Goal: Contribute content: Add original content to the website for others to see

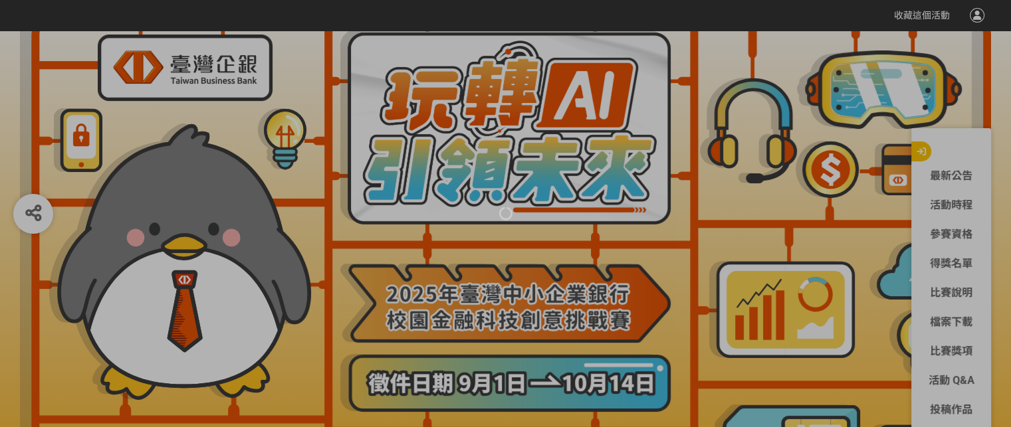
scroll to position [199, 0]
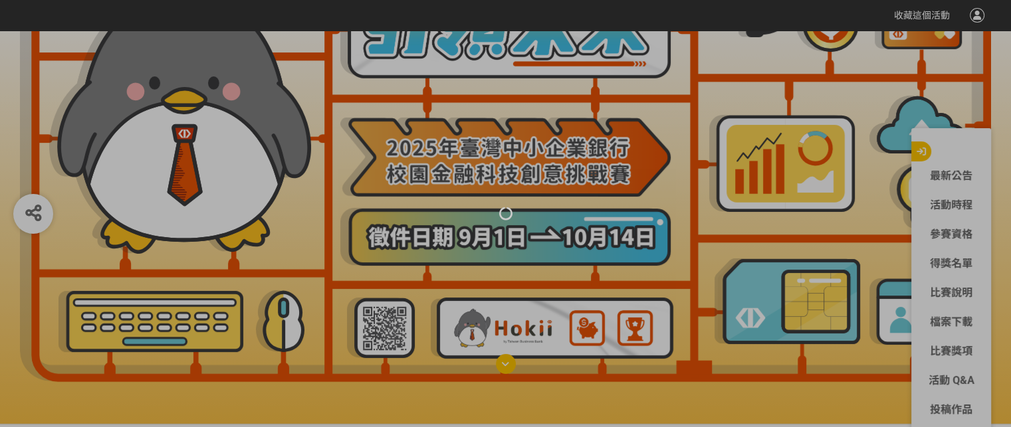
click at [957, 405] on div at bounding box center [505, 213] width 1011 height 427
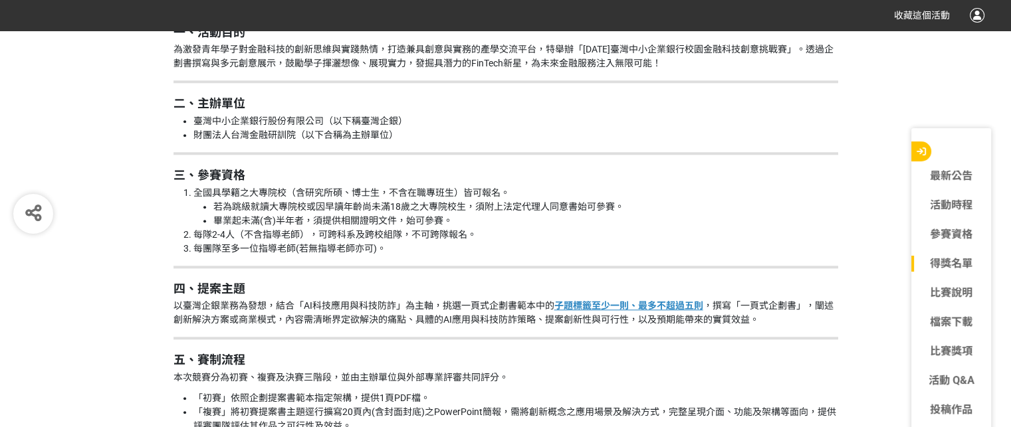
scroll to position [1351, 0]
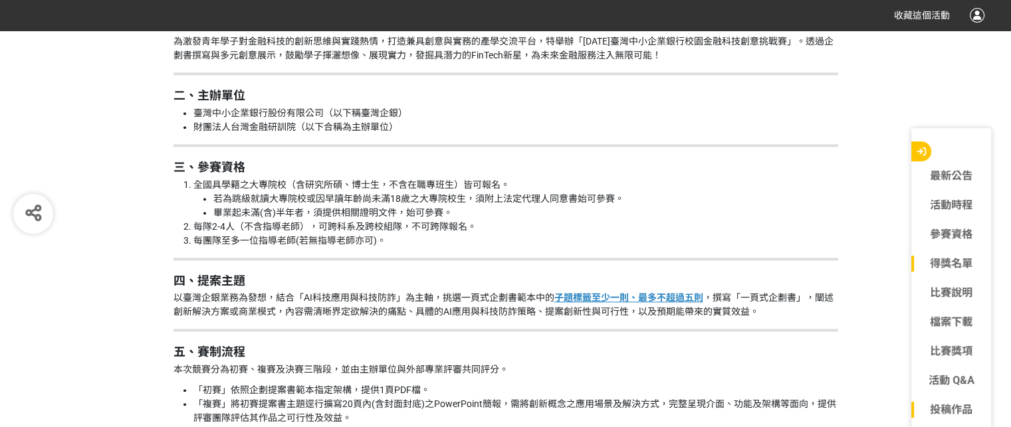
click at [952, 409] on link "投稿作品" at bounding box center [951, 410] width 80 height 16
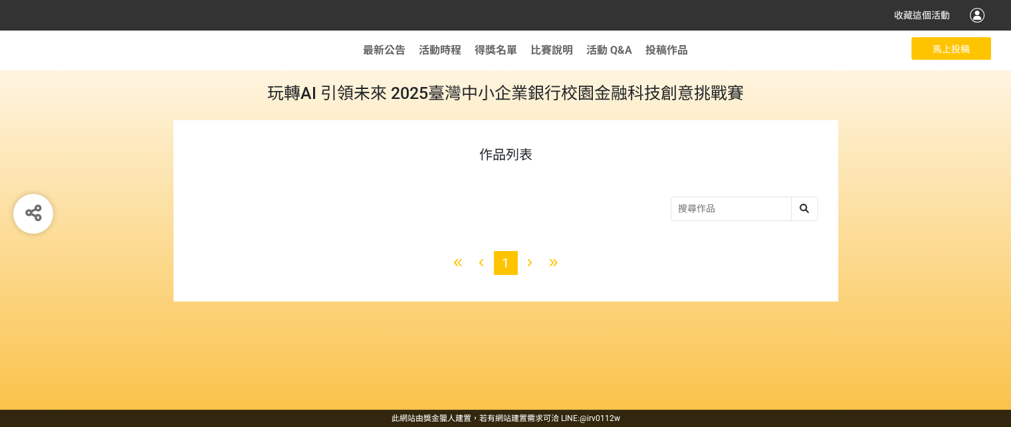
click at [933, 47] on span "馬上投稿" at bounding box center [951, 49] width 37 height 11
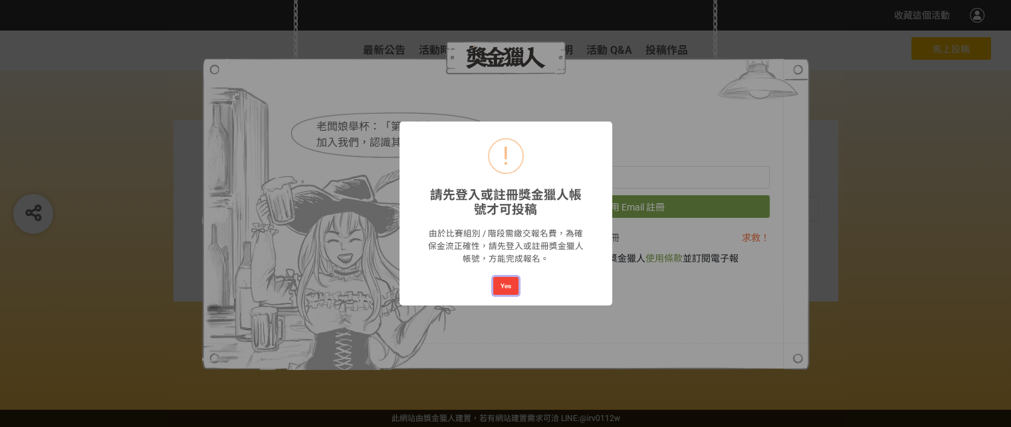
drag, startPoint x: 501, startPoint y: 283, endPoint x: 535, endPoint y: 237, distance: 57.6
click at [503, 280] on button "Yes" at bounding box center [505, 286] width 25 height 19
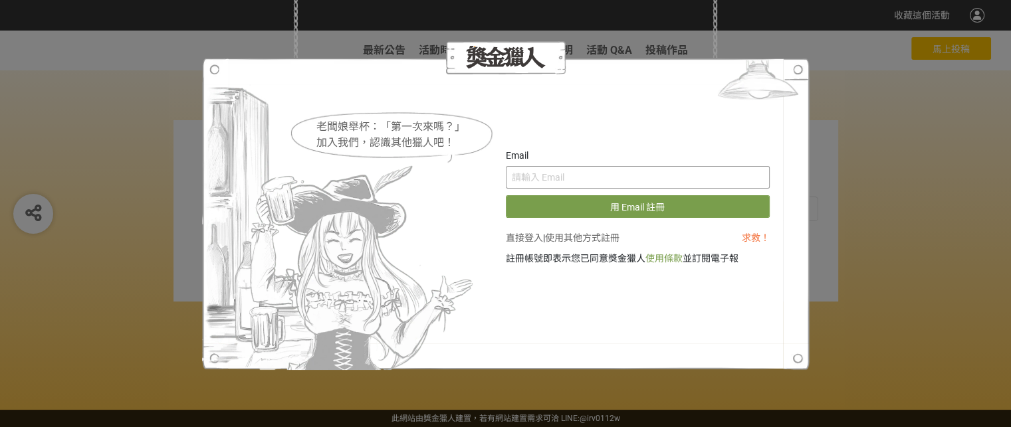
click at [546, 183] on input "text" at bounding box center [638, 177] width 264 height 23
click at [518, 237] on link "直接登入" at bounding box center [524, 238] width 37 height 11
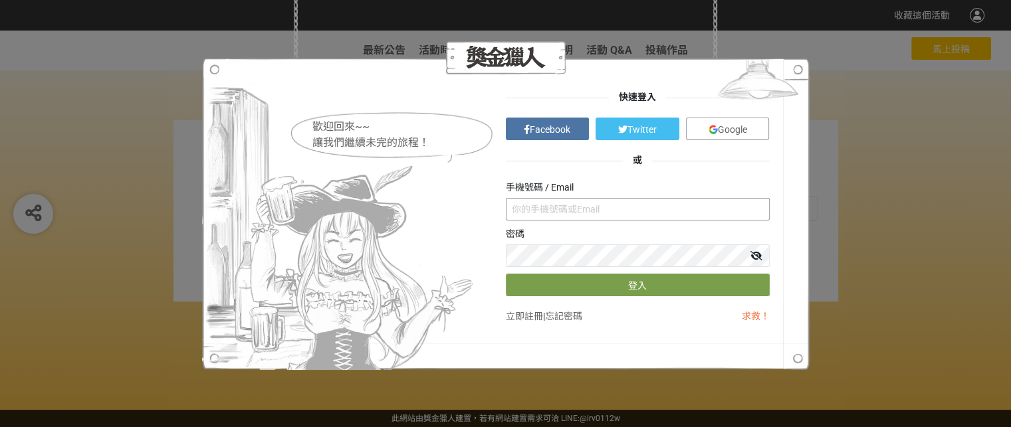
click at [539, 212] on input "text" at bounding box center [638, 209] width 264 height 23
type input "ㄇ"
type input "[EMAIL_ADDRESS][DOMAIN_NAME]"
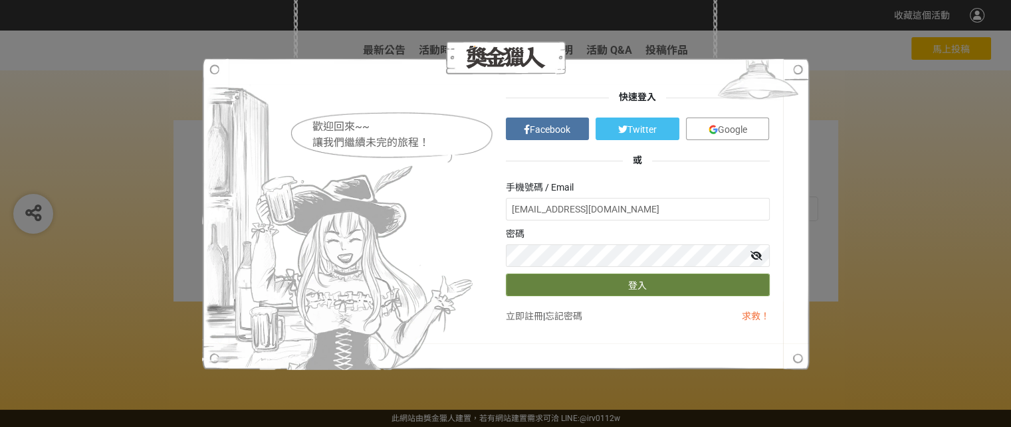
click at [593, 279] on button "登入" at bounding box center [638, 285] width 264 height 23
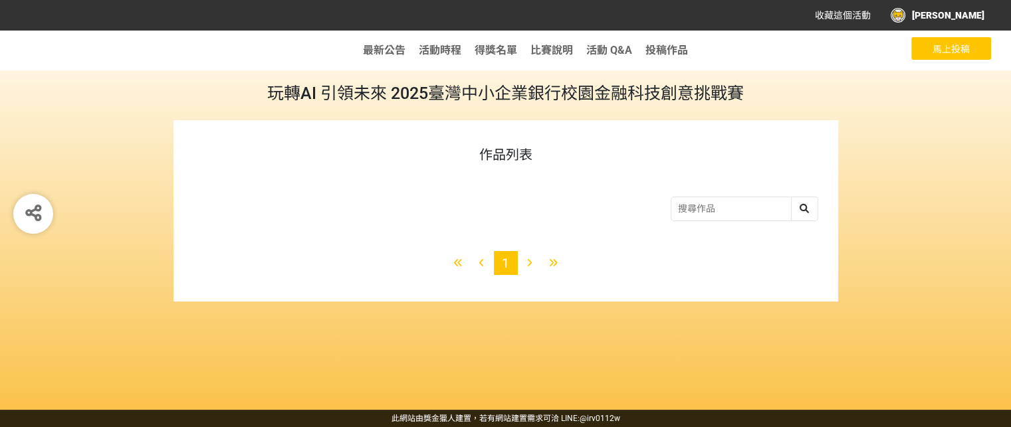
click at [969, 46] on span "馬上投稿" at bounding box center [951, 49] width 37 height 11
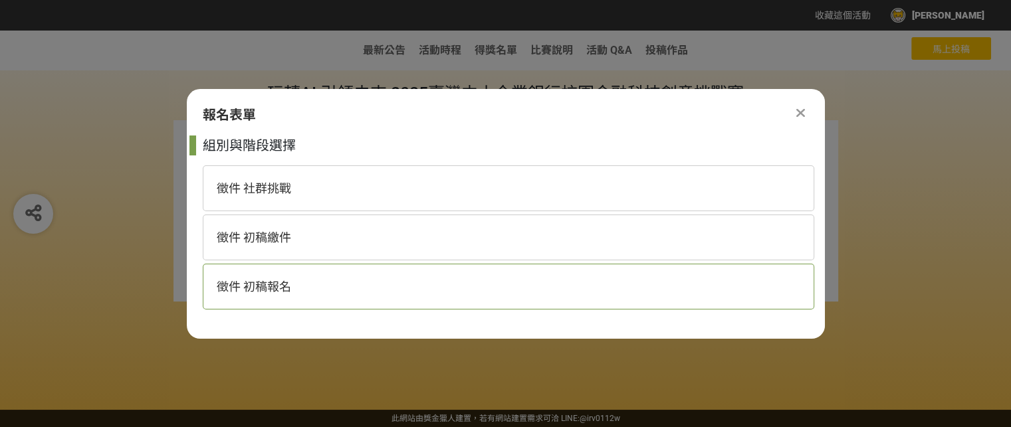
click at [401, 283] on div "徵件 初稿報名" at bounding box center [509, 287] width 612 height 46
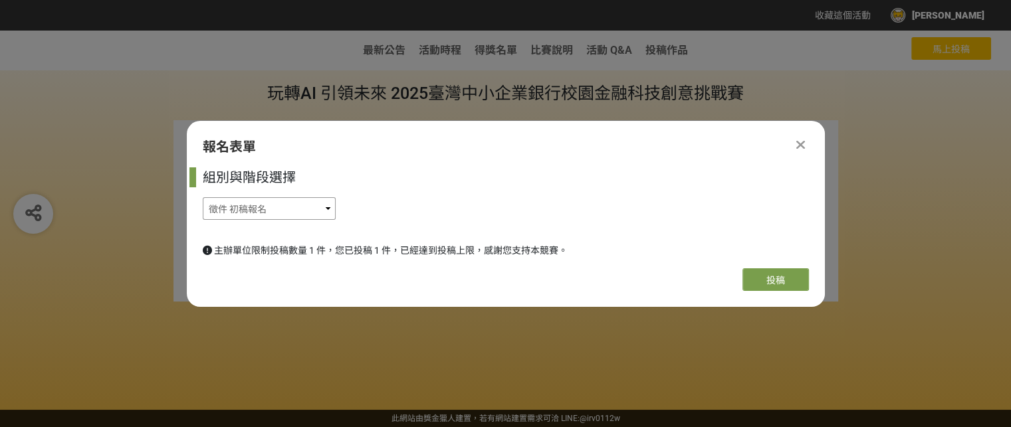
click at [259, 214] on select "徵件 社群挑戰 徵件 初稿繳件 徵件 初稿報名" at bounding box center [269, 208] width 133 height 23
click at [203, 197] on select "徵件 社群挑戰 徵件 初稿繳件 徵件 初稿報名" at bounding box center [269, 208] width 133 height 23
click at [800, 138] on icon at bounding box center [800, 144] width 9 height 13
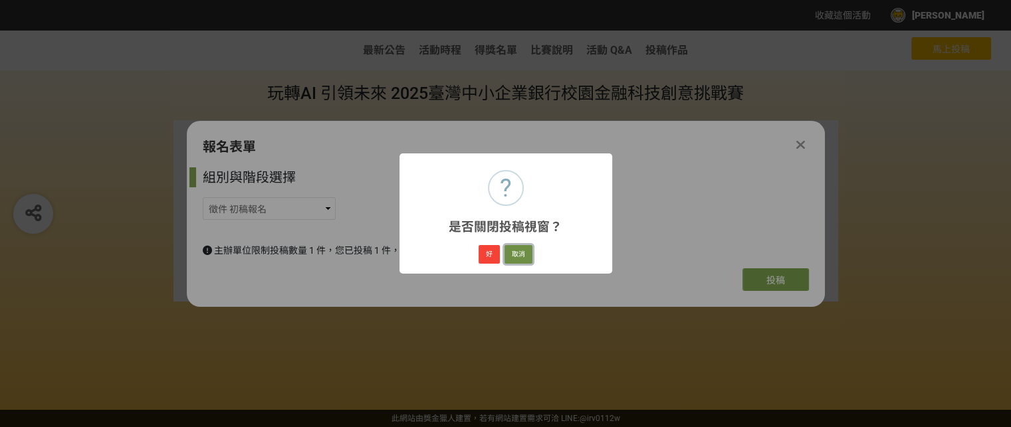
click at [513, 253] on button "取消" at bounding box center [518, 254] width 28 height 19
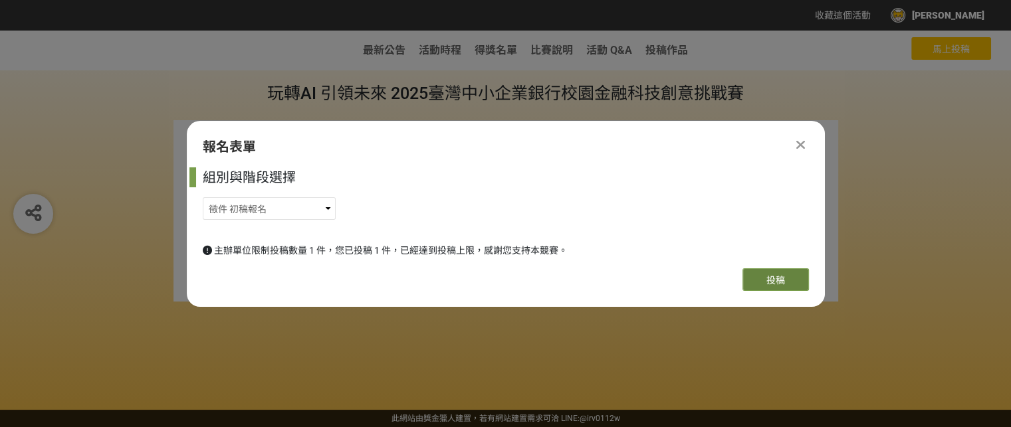
click at [793, 284] on button "投稿" at bounding box center [775, 280] width 66 height 23
click at [233, 213] on select "徵件 社群挑戰 徵件 初稿繳件 徵件 初稿報名" at bounding box center [269, 208] width 133 height 23
select select "185368:185627"
click at [203, 197] on select "徵件 社群挑戰 徵件 初稿繳件 徵件 初稿報名" at bounding box center [269, 208] width 133 height 23
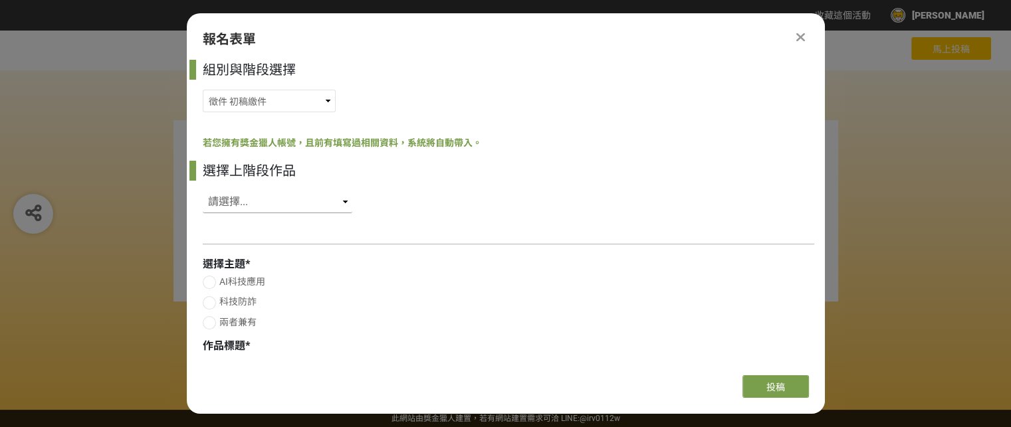
click at [258, 198] on select "請選擇... SID: 350296, 標題: (未知標題)" at bounding box center [278, 202] width 150 height 23
click at [283, 195] on select "請選擇... SID: 350296, 標題: (未知標題)" at bounding box center [278, 202] width 150 height 23
click at [258, 204] on select "請選擇... SID: 350296, 標題: (未知標題)" at bounding box center [278, 202] width 150 height 23
select select "350296"
click at [203, 191] on select "請選擇... SID: 350296, 標題: (未知標題)" at bounding box center [278, 202] width 150 height 23
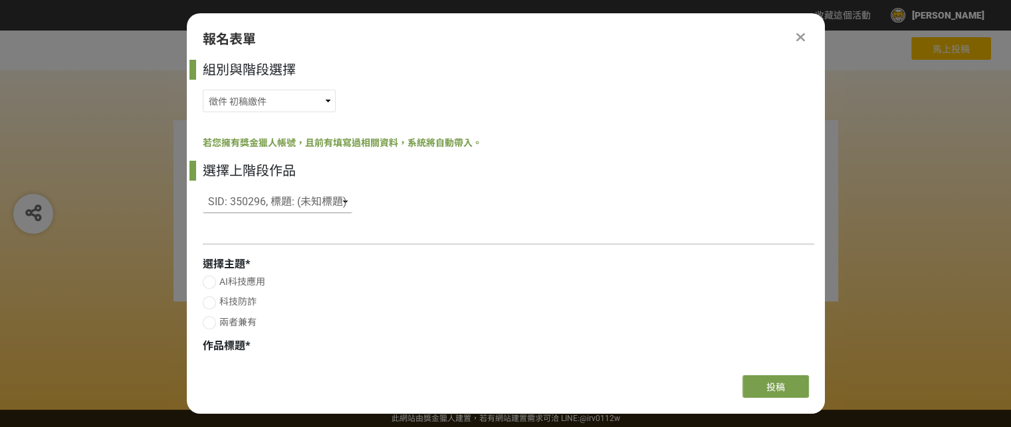
click at [331, 199] on select "請選擇... SID: 350296, 標題: (未知標題)" at bounding box center [278, 202] width 150 height 23
click at [399, 207] on div "選擇上階段作品 請選擇... SID: 350296, 標題: (未知標題)" at bounding box center [509, 190] width 612 height 59
click at [303, 196] on select "請選擇... SID: 350296, 標題: (未知標題)" at bounding box center [278, 202] width 150 height 23
select select
click at [203, 191] on select "請選擇... SID: 350296, 標題: (未知標題)" at bounding box center [278, 202] width 150 height 23
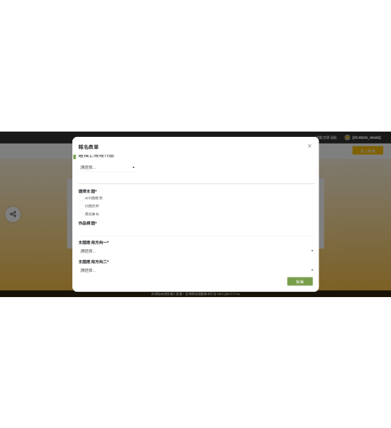
scroll to position [133, 0]
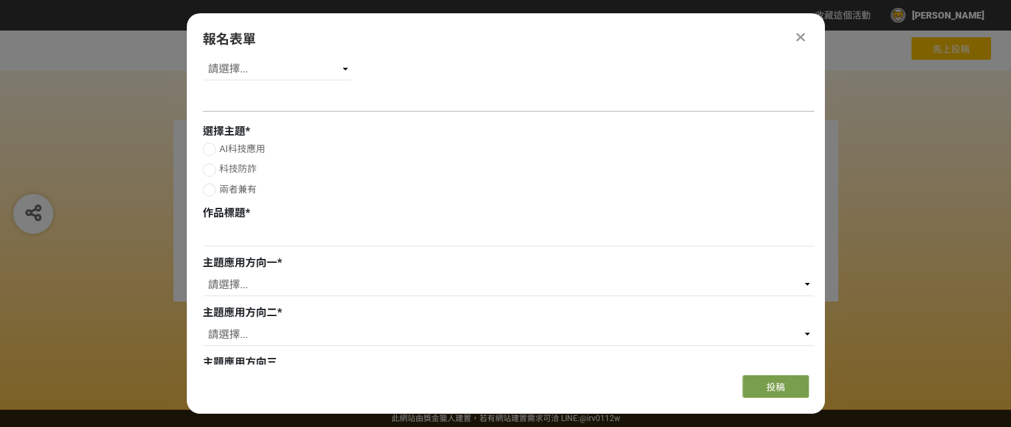
click at [209, 149] on div at bounding box center [209, 149] width 13 height 13
click at [203, 166] on label "科技防詐" at bounding box center [509, 169] width 612 height 14
click at [203, 166] on input "科技防詐" at bounding box center [207, 170] width 9 height 9
radio input "false"
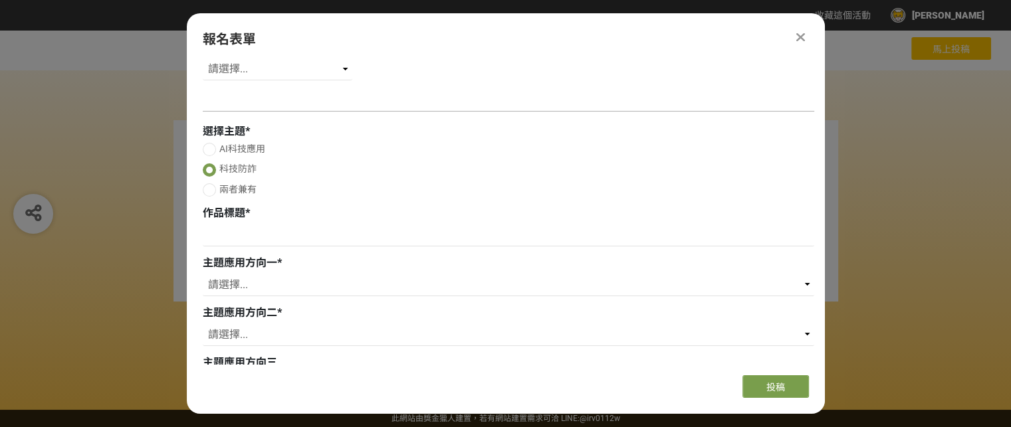
click at [209, 194] on div at bounding box center [209, 189] width 13 height 13
radio input "true"
click at [225, 241] on input at bounding box center [509, 235] width 612 height 23
click at [239, 226] on input at bounding box center [509, 235] width 612 height 23
paste input "AI 驅動的詐騙感測模型：即時攔阻異常轉帳，守護用戶資金安全"
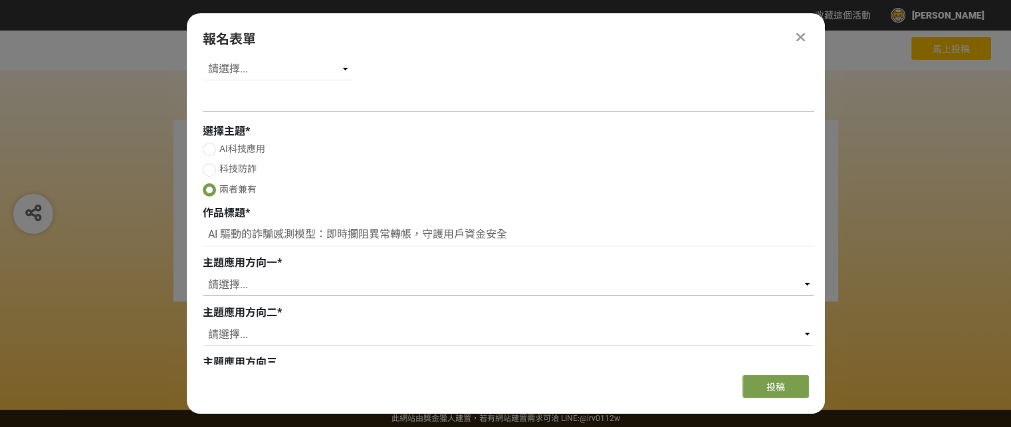
type input "AI 驅動的詐騙感測模型：即時攔阻異常轉帳，守護用戶資金安全"
click at [234, 289] on select "請選擇... 存款 個人金融 企業金融 外匯 理財 電子支付 個人網路銀行 企業網路銀行 行動銀行APP 風控法遵 信用卡 內部管理 流程優化 內部訓練 保險…" at bounding box center [509, 285] width 612 height 23
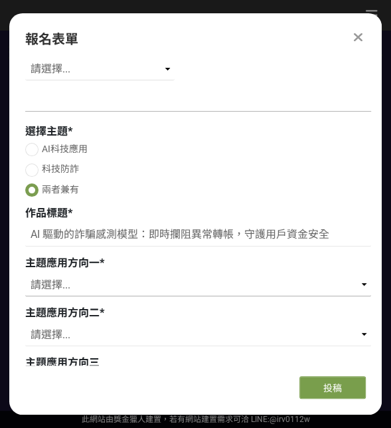
click at [56, 288] on select "請選擇... 存款 個人金融 企業金融 外匯 理財 電子支付 個人網路銀行 企業網路銀行 行動銀行APP 風控法遵 信用卡 內部管理 流程優化 內部訓練 保險…" at bounding box center [198, 285] width 346 height 23
select select "行動銀行APP"
click at [25, 274] on select "請選擇... 存款 個人金融 企業金融 外匯 理財 電子支付 個人網路銀行 企業網路銀行 行動銀行APP 風控法遵 信用卡 內部管理 流程優化 內部訓練 保險…" at bounding box center [198, 285] width 346 height 23
click at [77, 337] on select "請選擇... 存款 個人金融 企業金融 外匯 理財 電子支付 個人網路銀行 企業網路銀行 行動銀行APP 風控法遵 信用卡 內部管理 流程優化 內部訓練 保險…" at bounding box center [198, 335] width 346 height 23
click at [25, 324] on select "請選擇... 存款 個人金融 企業金融 外匯 理財 電子支付 個人網路銀行 企業網路銀行 行動銀行APP 風控法遵 信用卡 內部管理 流程優化 內部訓練 保險…" at bounding box center [198, 335] width 346 height 23
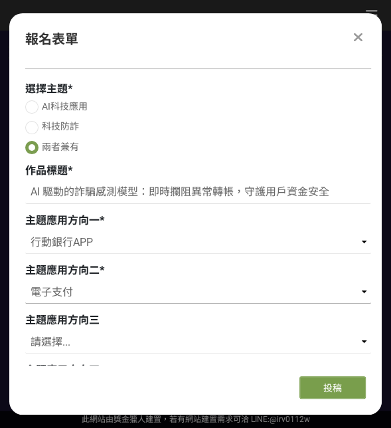
scroll to position [199, 0]
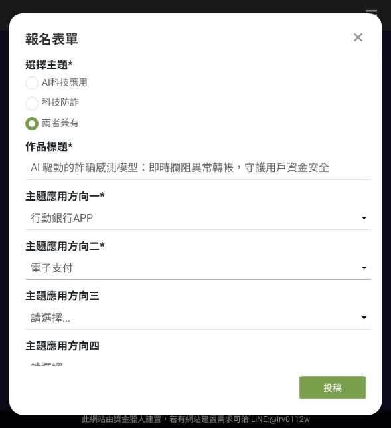
click at [50, 277] on select "請選擇... 存款 個人金融 企業金融 外匯 理財 電子支付 個人網路銀行 企業網路銀行 行動銀行APP 風控法遵 信用卡 內部管理 流程優化 內部訓練 保險…" at bounding box center [198, 268] width 346 height 23
select select "跨平台數位通路"
click at [25, 257] on select "請選擇... 存款 個人金融 企業金融 外匯 理財 電子支付 個人網路銀行 企業網路銀行 行動銀行APP 風控法遵 信用卡 內部管理 流程優化 內部訓練 保險…" at bounding box center [198, 268] width 346 height 23
click at [62, 326] on select "請選擇... 存款 個人金融 企業金融 外匯 理財 電子支付 個人網路銀行 企業網路銀行 行動銀行APP 風控法遵 信用卡 內部管理 流程優化 內部訓練 保險…" at bounding box center [198, 318] width 346 height 23
select select "防詐機制"
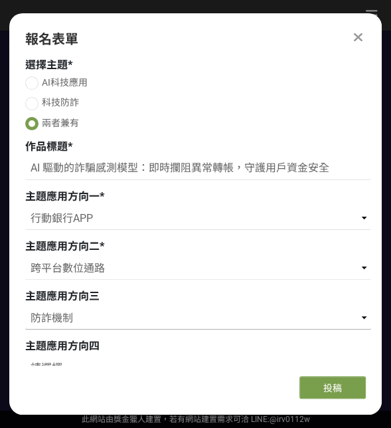
click at [25, 307] on select "請選擇... 存款 個人金融 企業金融 外匯 理財 電子支付 個人網路銀行 企業網路銀行 行動銀行APP 風控法遵 信用卡 內部管理 流程優化 內部訓練 保險…" at bounding box center [198, 318] width 346 height 23
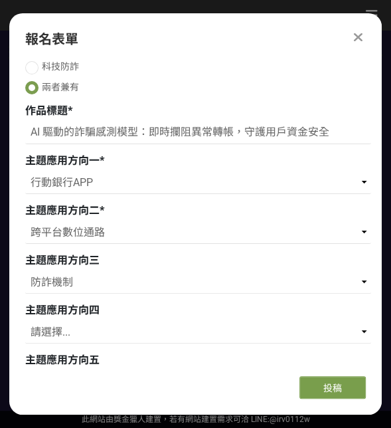
scroll to position [266, 0]
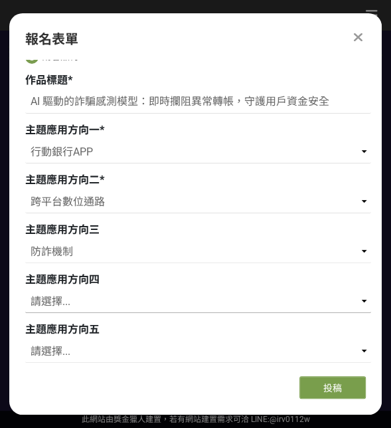
click at [67, 297] on select "請選擇... 存款 個人金融 企業金融 外匯 理財 電子支付 個人網路銀行 企業網路銀行 行動銀行APP 風控法遵 信用卡 內部管理 流程優化 內部訓練 保險…" at bounding box center [198, 301] width 346 height 23
select select "電子支付"
click at [25, 290] on select "請選擇... 存款 個人金融 企業金融 外匯 理財 電子支付 個人網路銀行 企業網路銀行 行動銀行APP 風控法遵 信用卡 內部管理 流程優化 內部訓練 保險…" at bounding box center [198, 301] width 346 height 23
click at [43, 358] on select "請選擇... 存款 個人金融 企業金融 外匯 理財 電子支付 個人網路銀行 企業網路銀行 行動銀行APP 風控法遵 信用卡 內部管理 流程優化 內部訓練 保險…" at bounding box center [198, 351] width 346 height 23
select select "個人網路銀行"
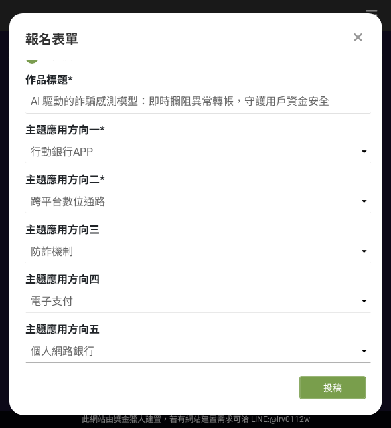
click at [25, 340] on select "請選擇... 存款 個人金融 企業金融 外匯 理財 電子支付 個人網路銀行 企業網路銀行 行動銀行APP 風控法遵 信用卡 內部管理 流程優化 內部訓練 保險…" at bounding box center [198, 351] width 346 height 23
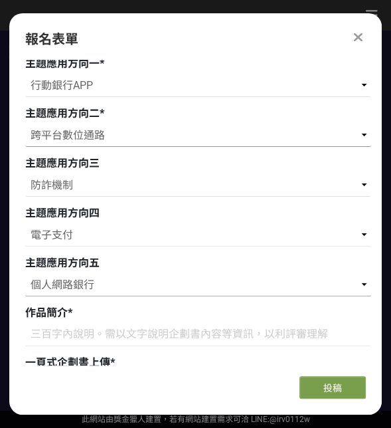
scroll to position [399, 0]
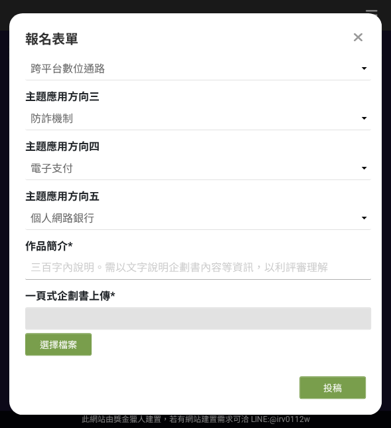
click at [39, 271] on input at bounding box center [198, 268] width 346 height 23
paste input "用戶手機門號綁定臺企銀App, AI NLP 模型即時偵測簡訊詐騙語言與異常登入行為，對首次轉帳或高風險收款帳戶發出警示或暫緩交易，並整合臺企銀 App 與電…"
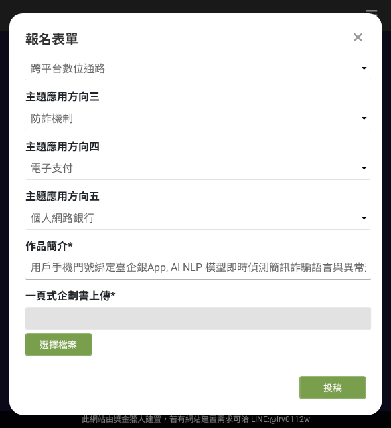
scroll to position [0, 558]
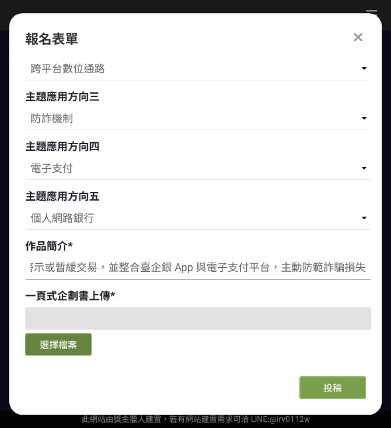
type input "用戶手機門號綁定臺企銀App, AI NLP 模型即時偵測簡訊詐騙語言與異常登入行為，對首次轉帳或高風險收款帳戶發出警示或暫緩交易，並整合臺企銀 App 與電…"
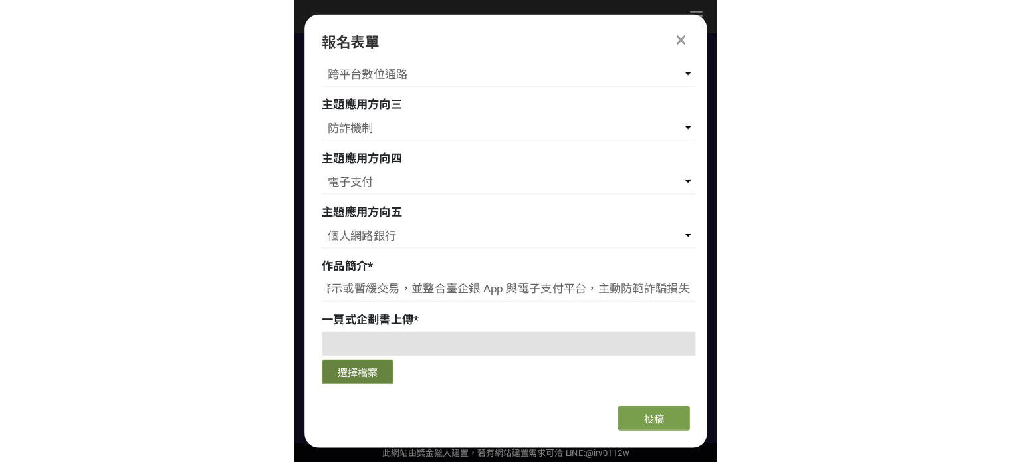
scroll to position [0, 0]
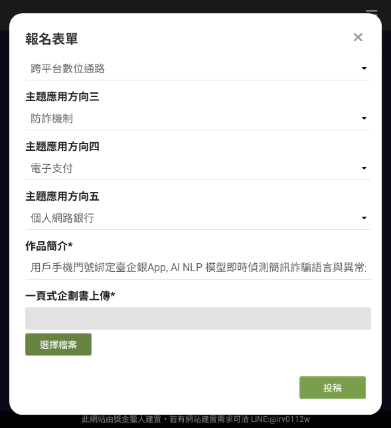
click at [70, 345] on button "選擇檔案" at bounding box center [58, 344] width 66 height 23
click at [51, 345] on button "選擇檔案" at bounding box center [58, 344] width 66 height 23
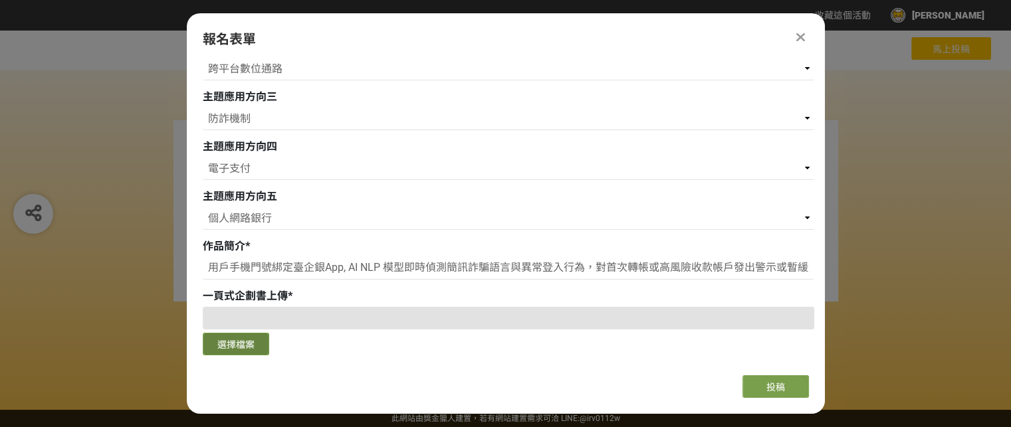
click at [231, 340] on button "選擇檔案" at bounding box center [236, 344] width 66 height 23
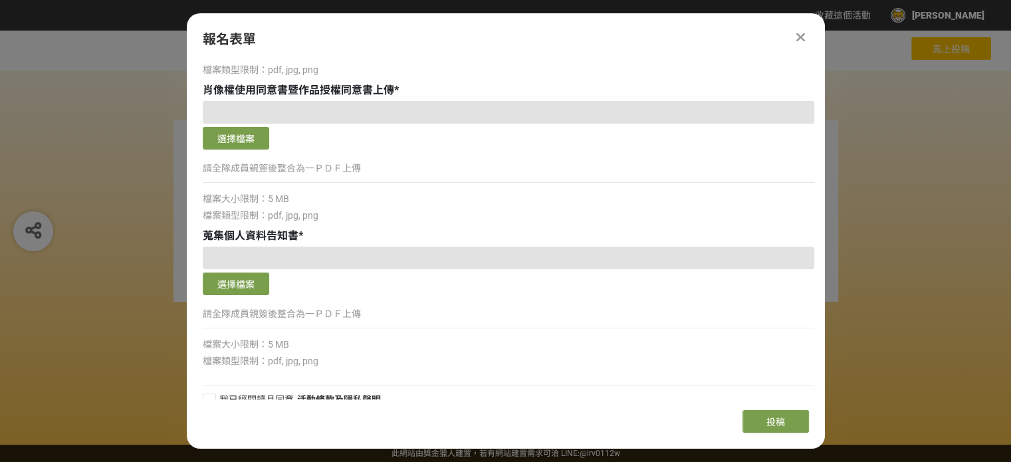
scroll to position [880, 0]
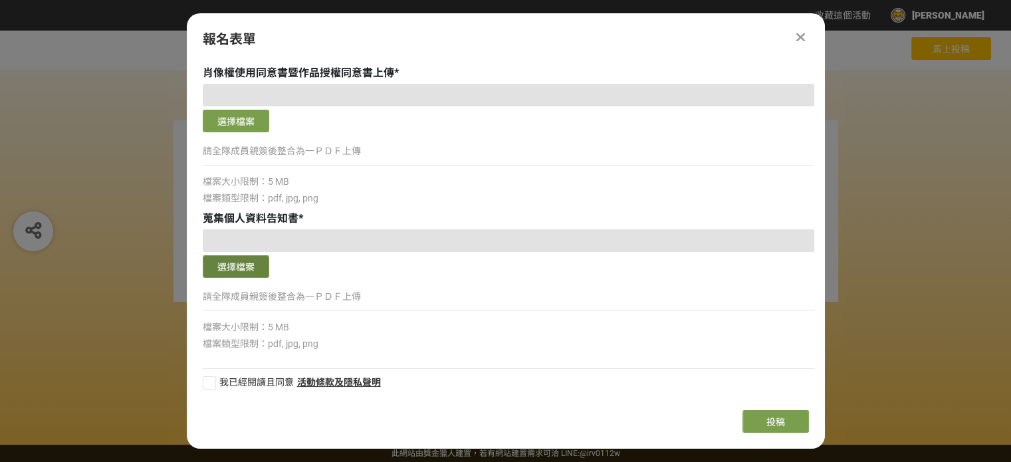
click at [250, 261] on button "選擇檔案" at bounding box center [236, 266] width 66 height 23
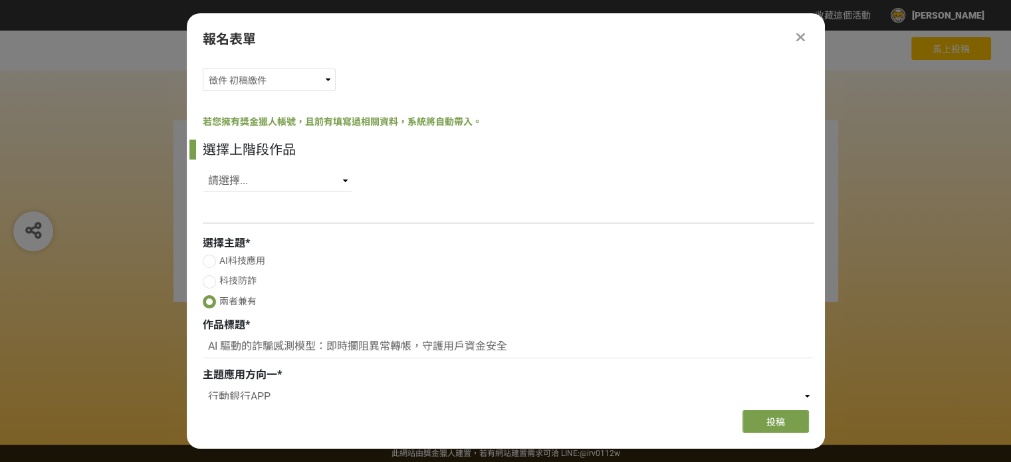
scroll to position [0, 0]
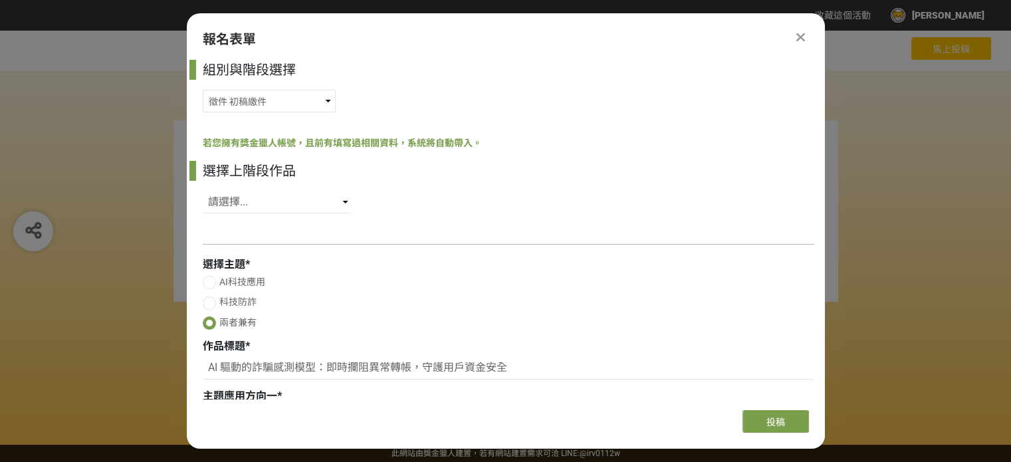
click at [798, 37] on icon at bounding box center [800, 37] width 9 height 13
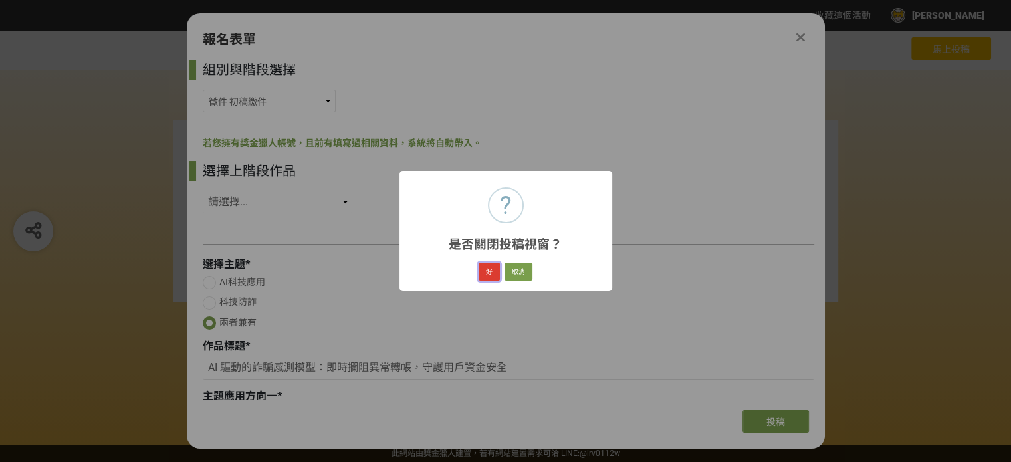
click at [485, 273] on button "好" at bounding box center [489, 272] width 21 height 19
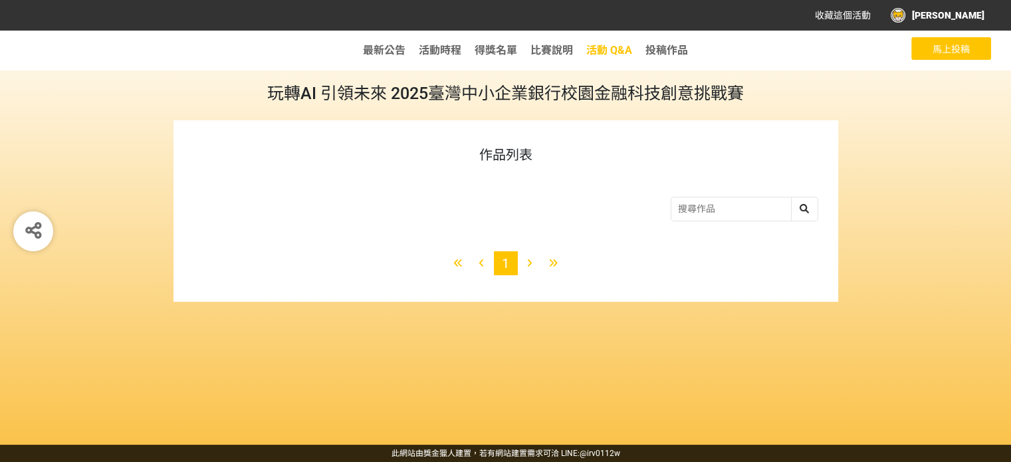
click at [602, 49] on span "活動 Q&A" at bounding box center [609, 50] width 46 height 13
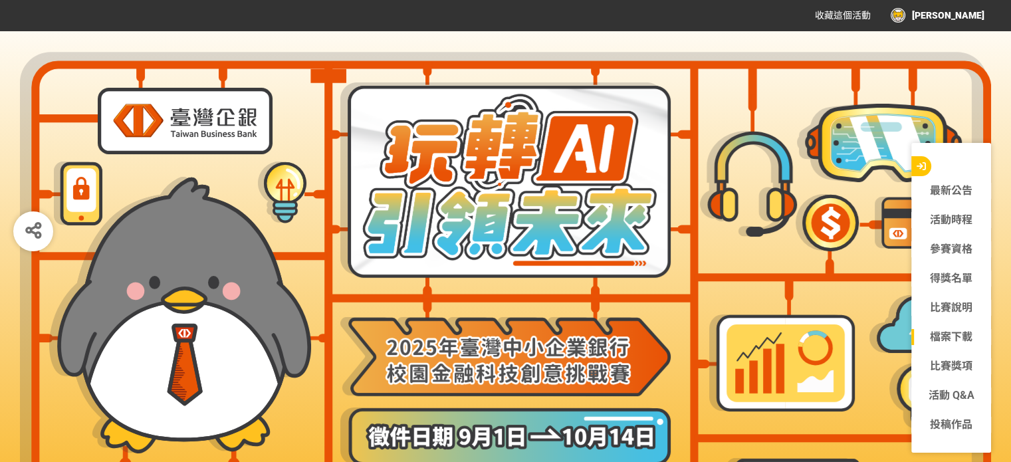
click at [933, 334] on link "檔案下載" at bounding box center [951, 337] width 80 height 16
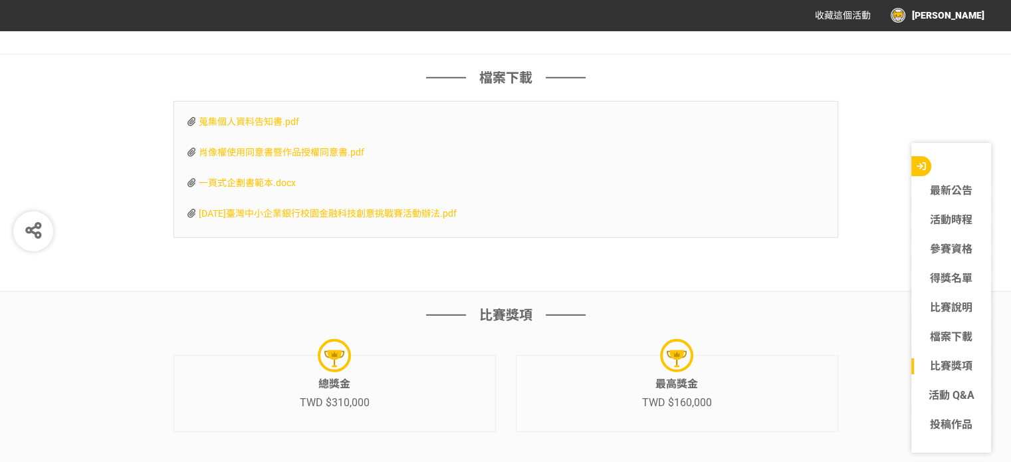
scroll to position [3961, 0]
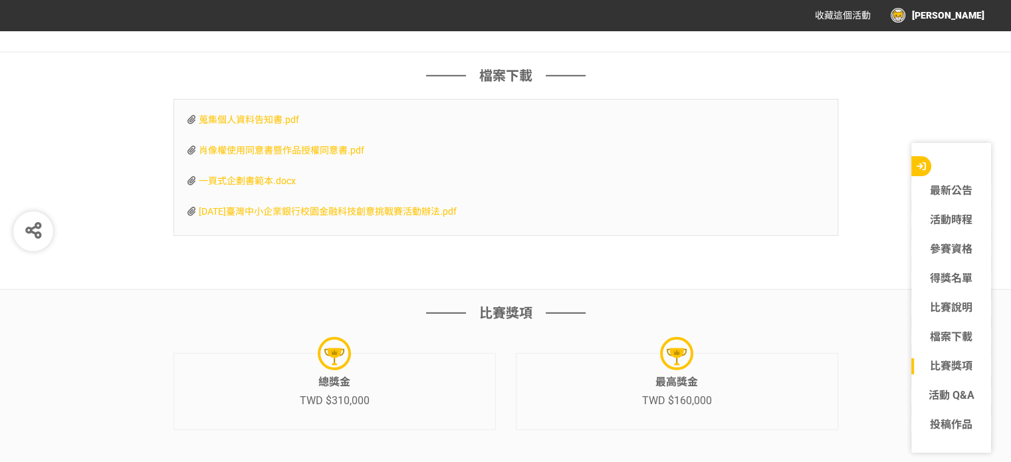
click at [240, 125] on span "蒐集個人資料告知書.pdf" at bounding box center [249, 119] width 100 height 11
click at [948, 334] on link "檔案下載" at bounding box center [951, 337] width 80 height 16
click at [258, 156] on span "肖像權使用同意書暨作品授權同意書.pdf" at bounding box center [282, 150] width 166 height 11
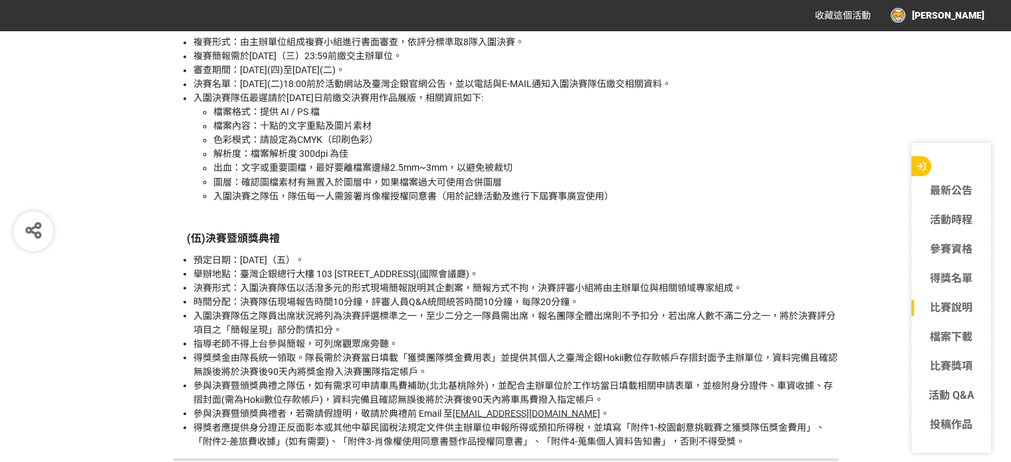
scroll to position [2033, 0]
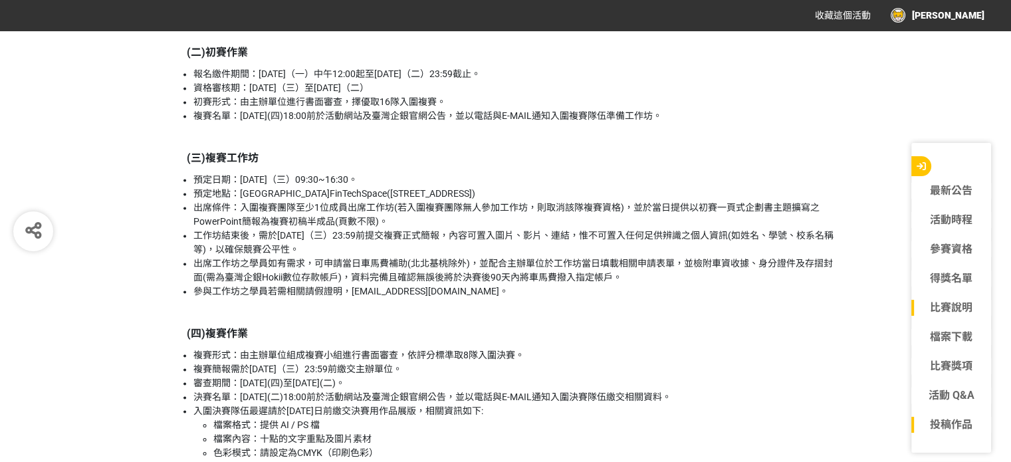
click at [945, 427] on link "投稿作品" at bounding box center [951, 425] width 80 height 16
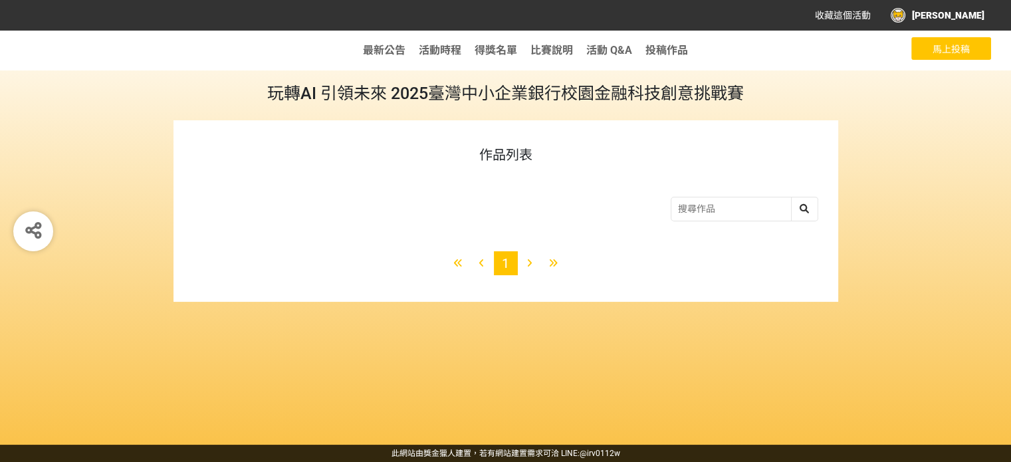
click at [932, 39] on button "馬上投稿" at bounding box center [951, 48] width 80 height 23
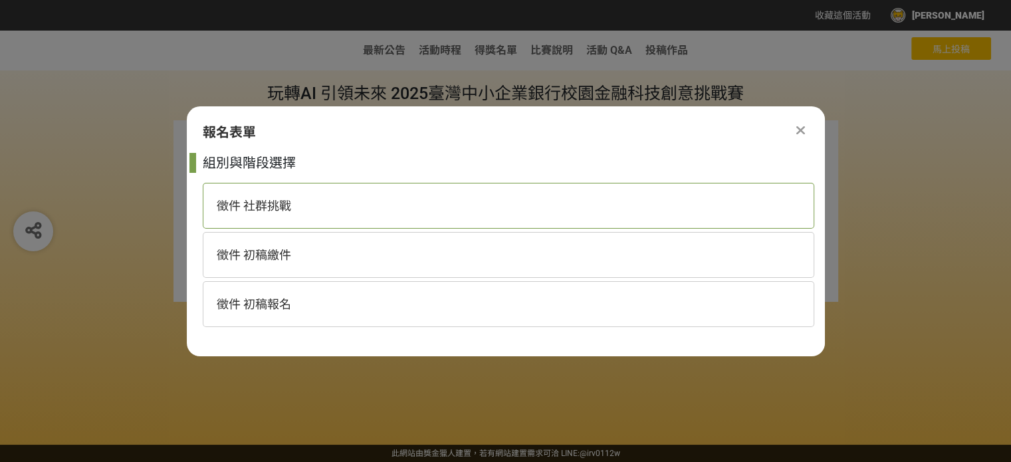
click at [306, 204] on div "徵件 社群挑戰" at bounding box center [509, 206] width 612 height 46
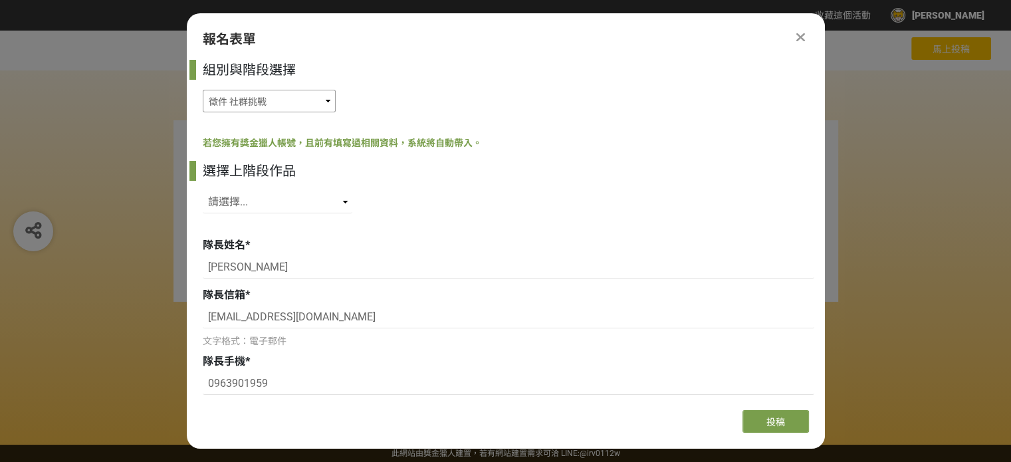
click at [250, 102] on select "徵件 社群挑戰 徵件 初稿繳件 徵件 初稿報名" at bounding box center [269, 101] width 133 height 23
click at [606, 132] on div "組別與階段選擇 徵件 社群挑戰 徵件 初稿繳件 徵件 初稿報名 若您擁有獎金獵人帳號，且前有填寫過相關資料，系統將自動帶入。 選擇上階段作品 請選擇... S…" at bounding box center [506, 230] width 638 height 340
click at [255, 205] on select "請選擇... SID: 350296, 標題: (未知標題)" at bounding box center [278, 202] width 150 height 23
click at [802, 39] on icon at bounding box center [800, 37] width 9 height 13
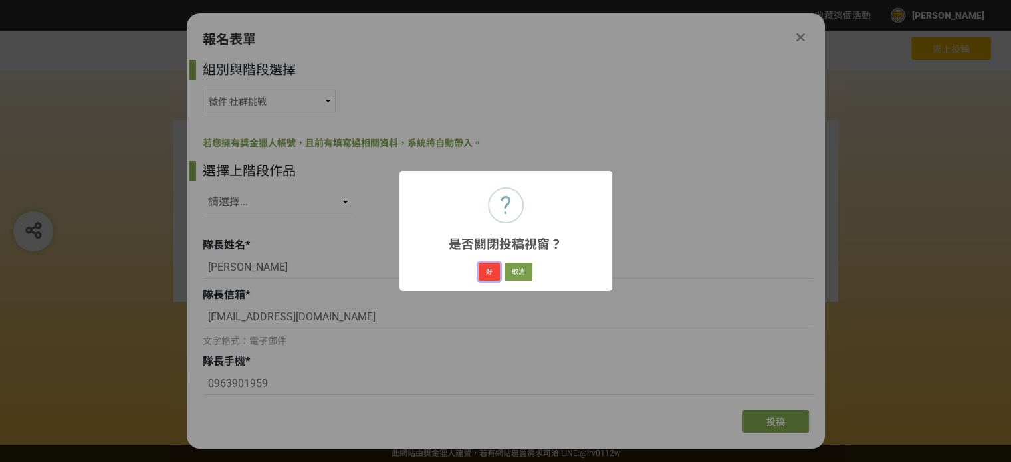
click at [487, 269] on button "好" at bounding box center [489, 272] width 21 height 19
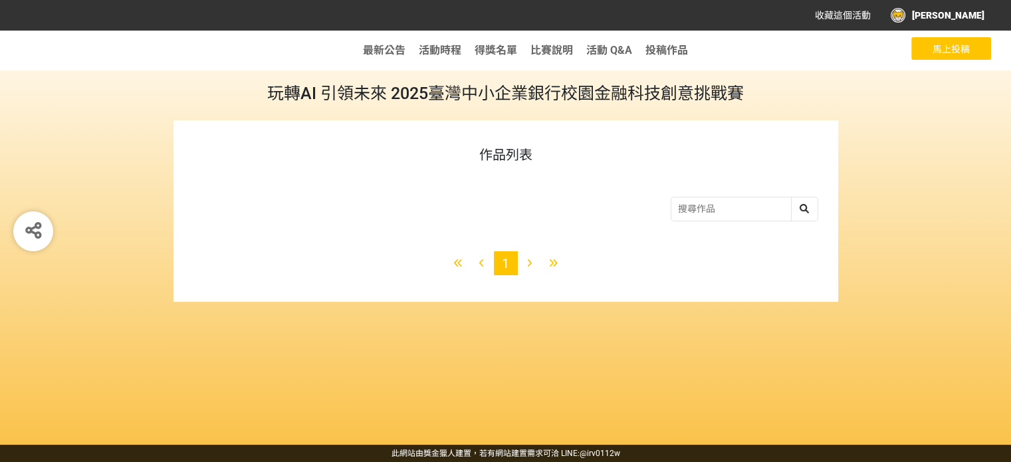
click at [931, 43] on button "馬上投稿" at bounding box center [951, 48] width 80 height 23
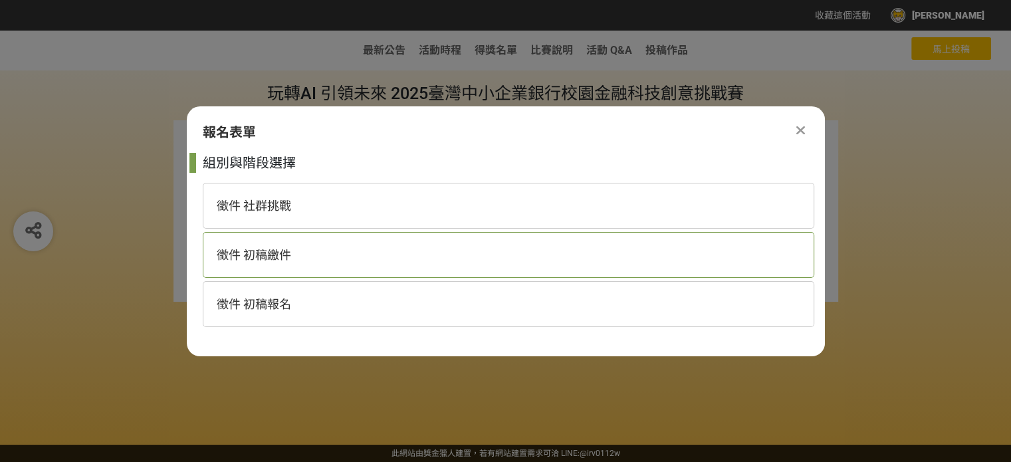
click at [303, 257] on div "徵件 初稿繳件" at bounding box center [509, 255] width 612 height 46
select select "185368:185627"
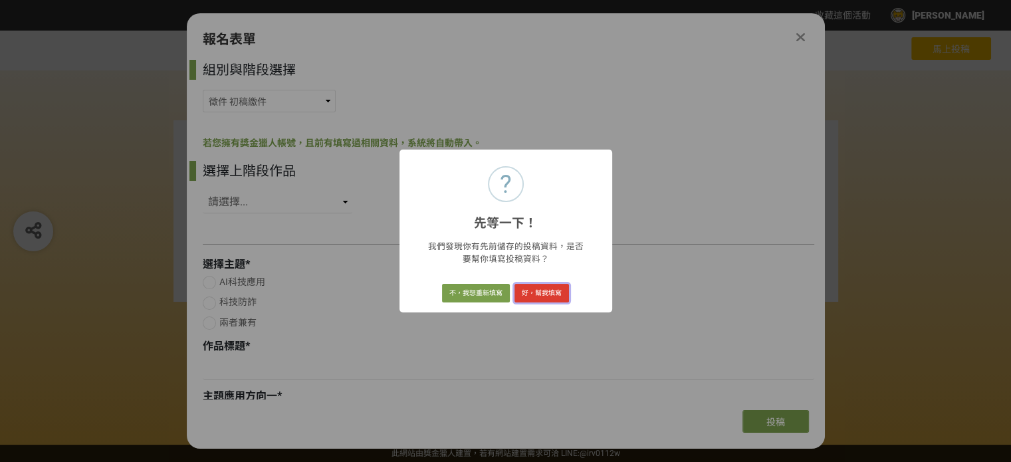
click at [545, 292] on button "好，幫我填寫" at bounding box center [541, 293] width 55 height 19
radio input "true"
type input "AI 驅動的詐騙感測模型：即時攔阻異常轉帳，守護用戶資金安全"
select select "行動銀行APP"
select select "跨平台數位通路"
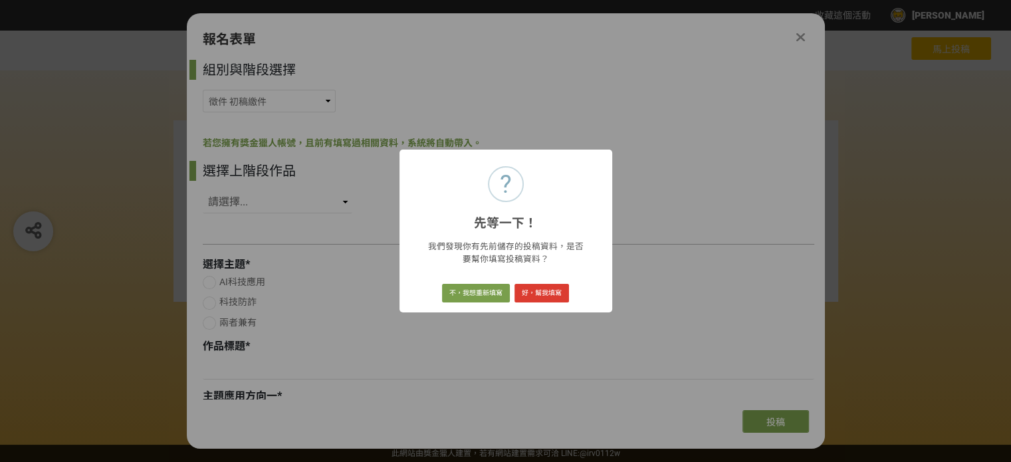
select select "防詐機制"
select select "電子支付"
select select "個人網路銀行"
type input "用戶手機門號綁定臺企銀App, AI NLP 模型即時偵測簡訊詐騙語言與異常登入行為，對首次轉帳或高風險收款帳戶發出警示或暫緩交易，並整合臺企銀 App 與電…"
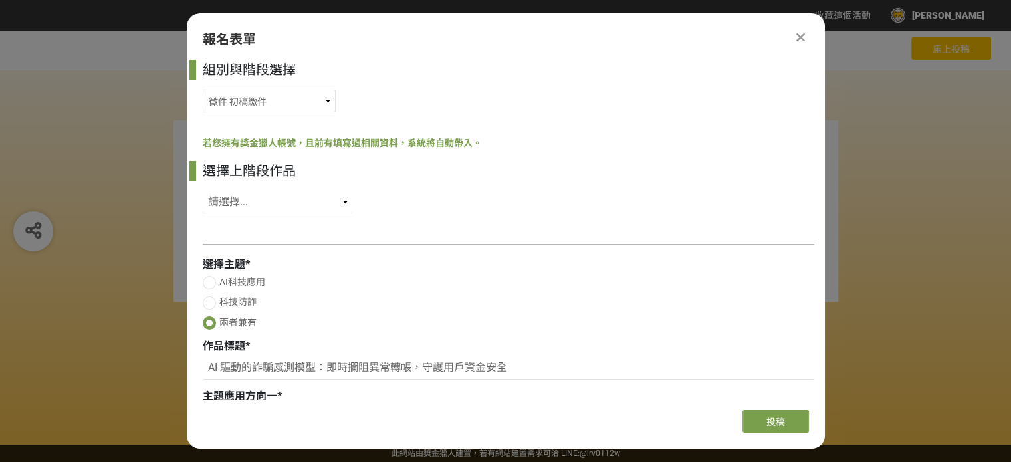
click at [800, 32] on icon at bounding box center [800, 37] width 9 height 13
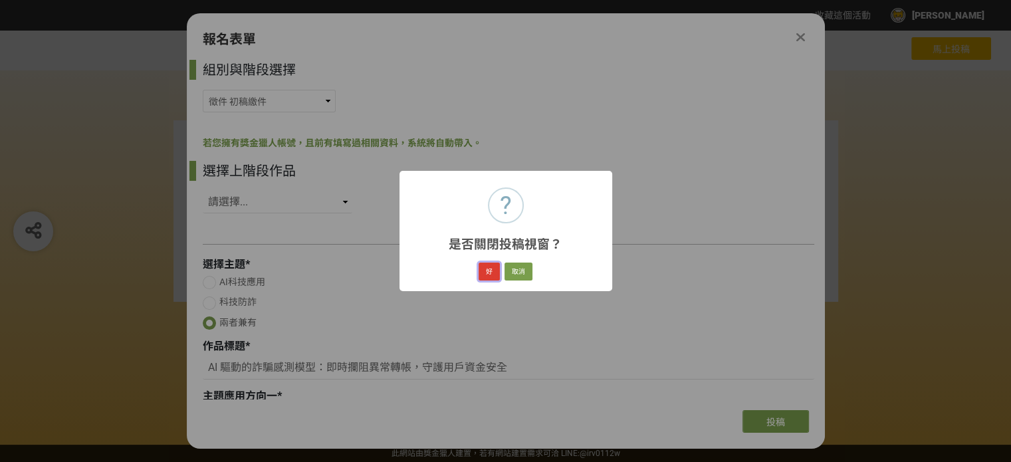
click at [489, 271] on button "好" at bounding box center [489, 272] width 21 height 19
